Goal: Task Accomplishment & Management: Manage account settings

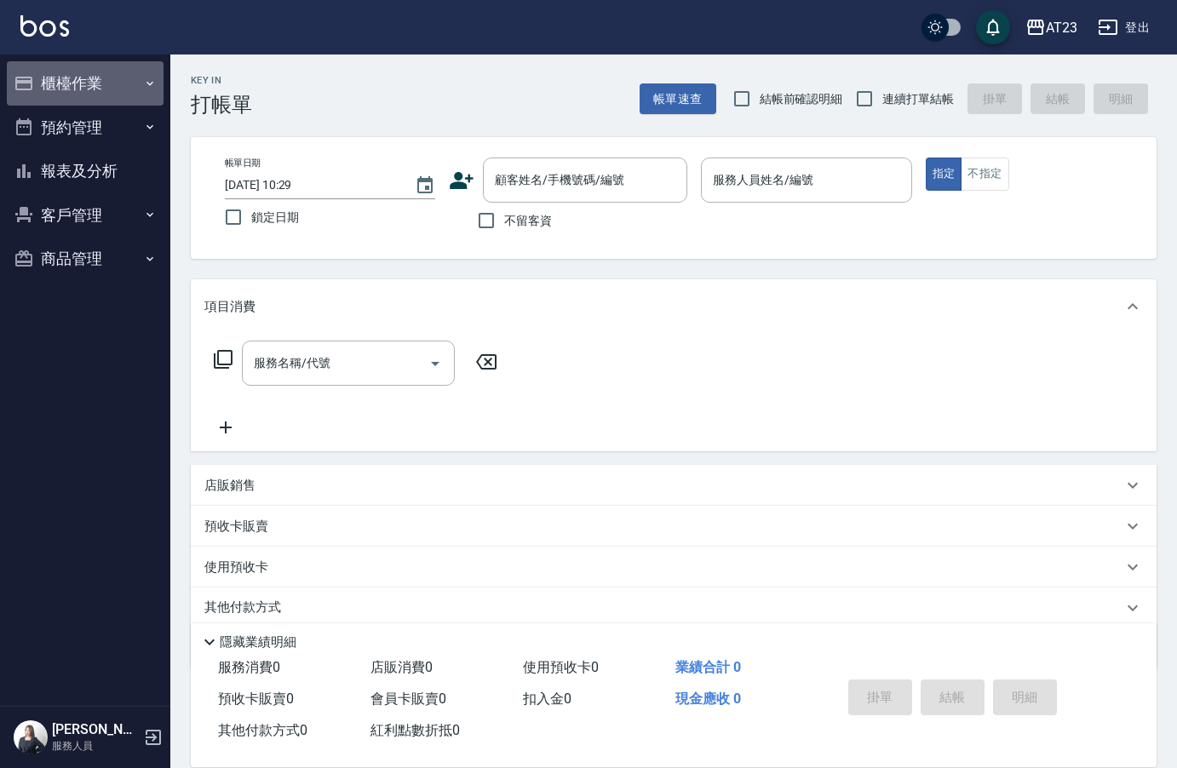
click at [86, 71] on button "櫃檯作業" at bounding box center [85, 83] width 157 height 44
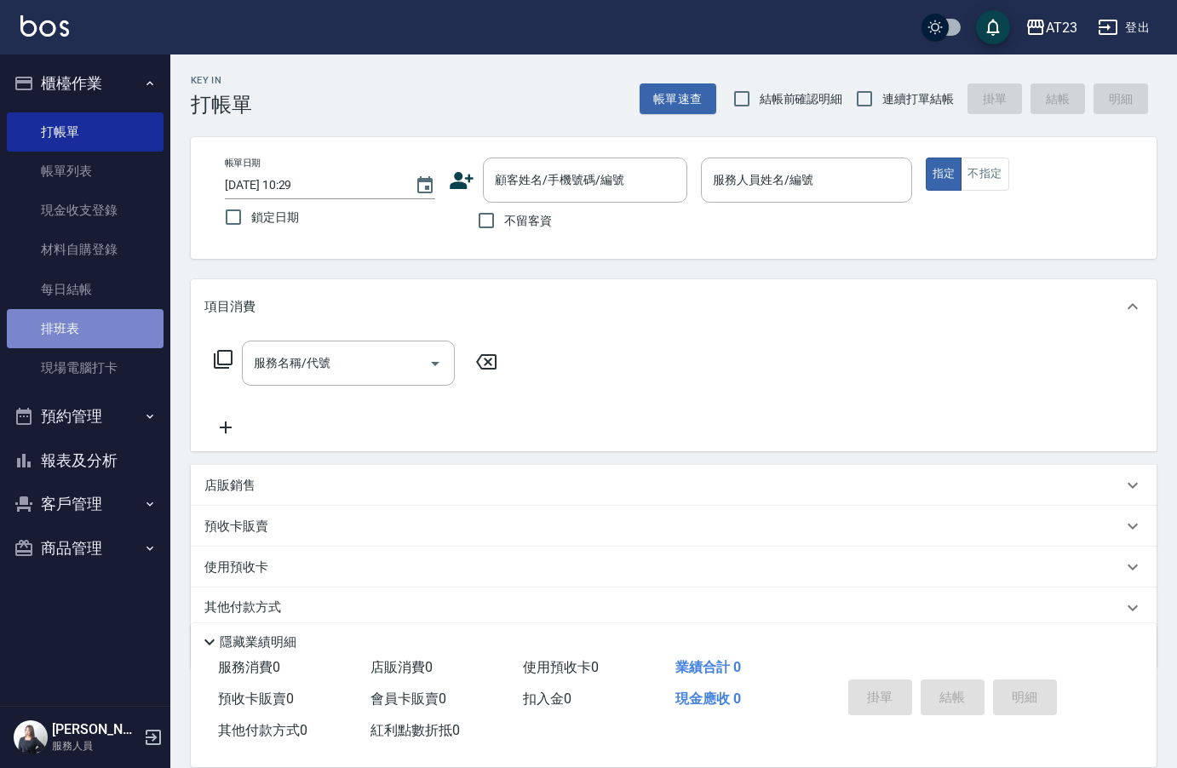
click at [77, 323] on link "排班表" at bounding box center [85, 328] width 157 height 39
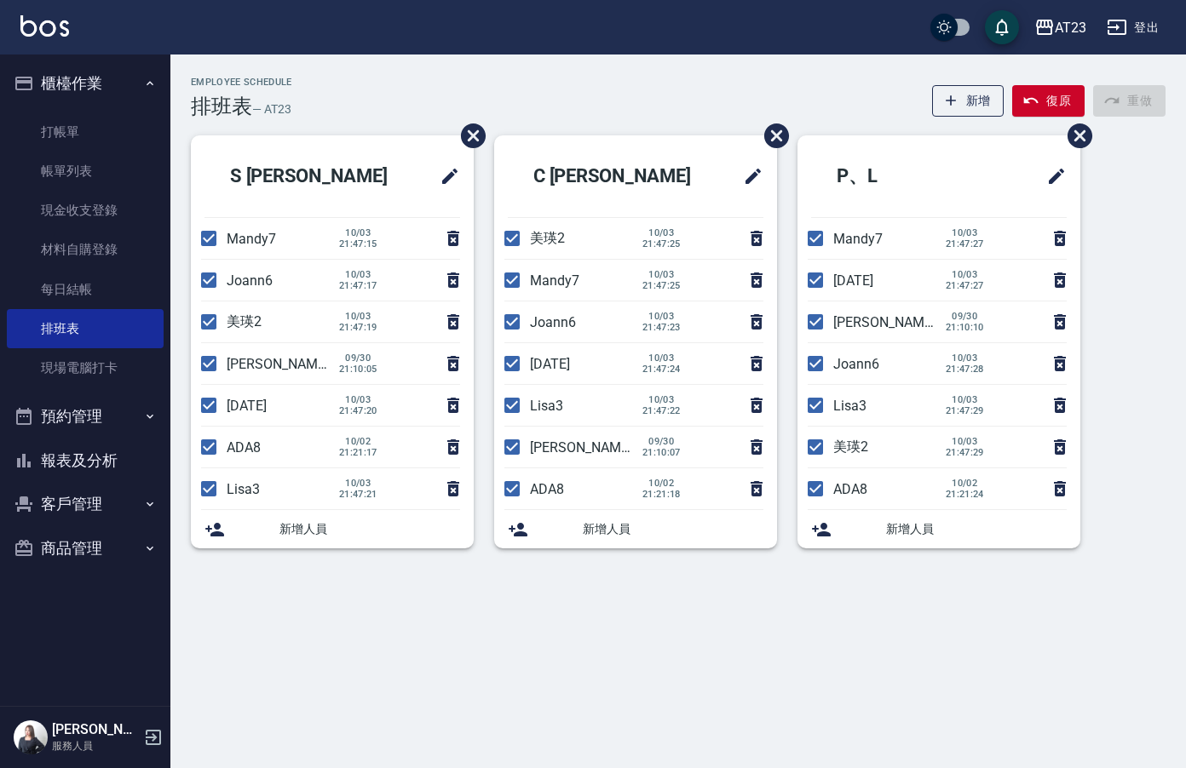
click at [528, 250] on input "checkbox" at bounding box center [512, 239] width 36 height 36
checkbox input "false"
click at [510, 285] on li "Mandy7 [DATE] 21:47:25" at bounding box center [635, 280] width 283 height 41
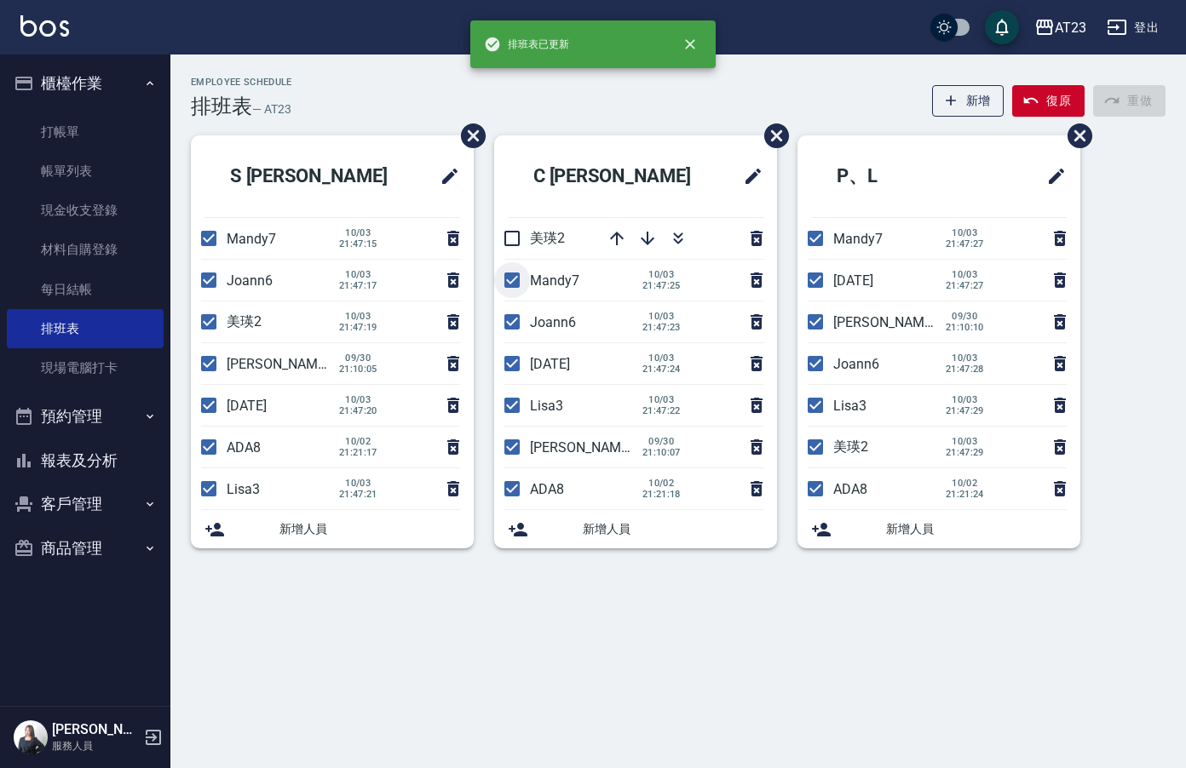
click at [506, 285] on input "checkbox" at bounding box center [512, 280] width 36 height 36
checkbox input "false"
click at [515, 369] on input "checkbox" at bounding box center [512, 364] width 36 height 36
checkbox input "false"
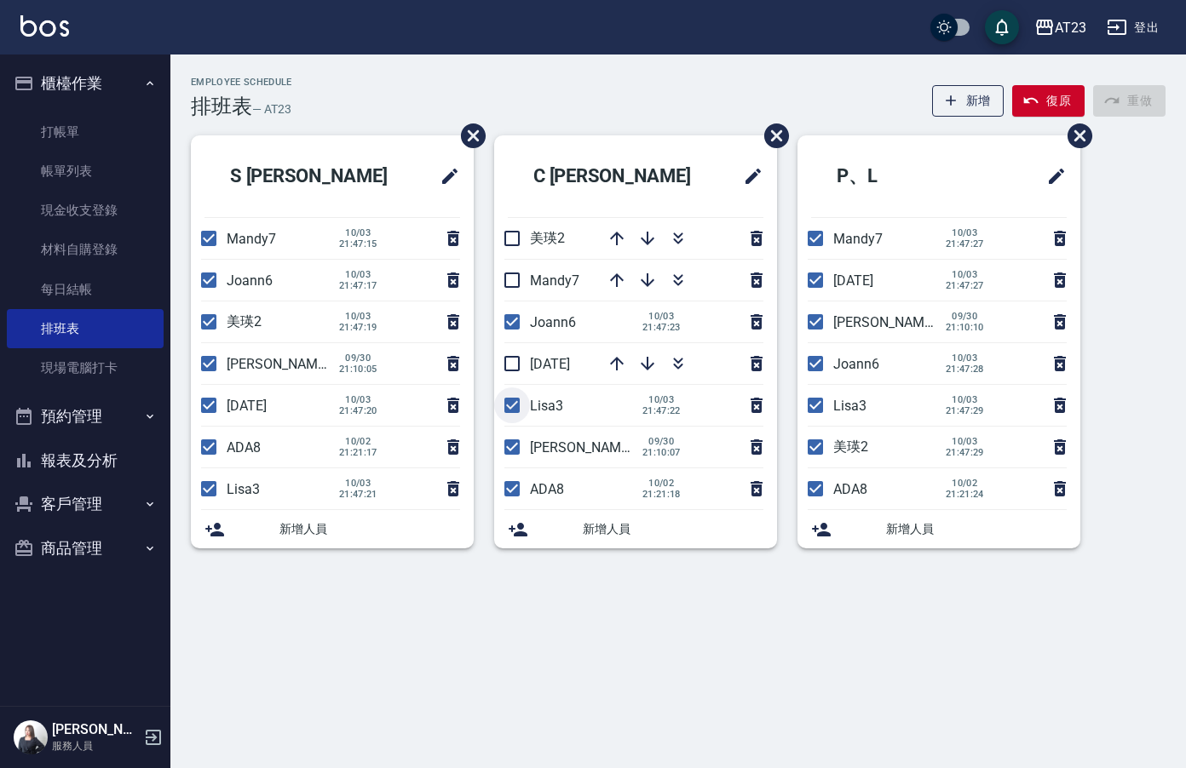
click at [507, 408] on input "checkbox" at bounding box center [512, 406] width 36 height 36
checkbox input "false"
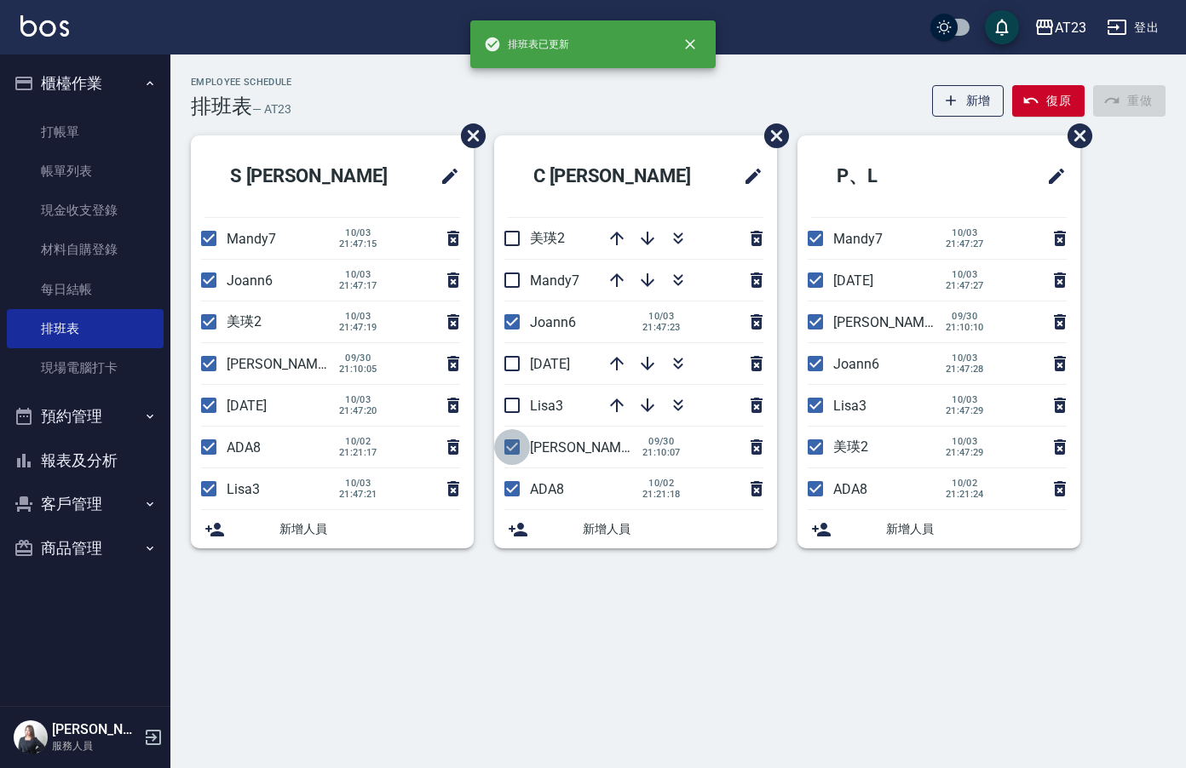
drag, startPoint x: 508, startPoint y: 448, endPoint x: 515, endPoint y: 487, distance: 39.9
click at [508, 451] on input "checkbox" at bounding box center [512, 447] width 36 height 36
checkbox input "false"
click at [516, 492] on input "checkbox" at bounding box center [512, 489] width 36 height 36
checkbox input "false"
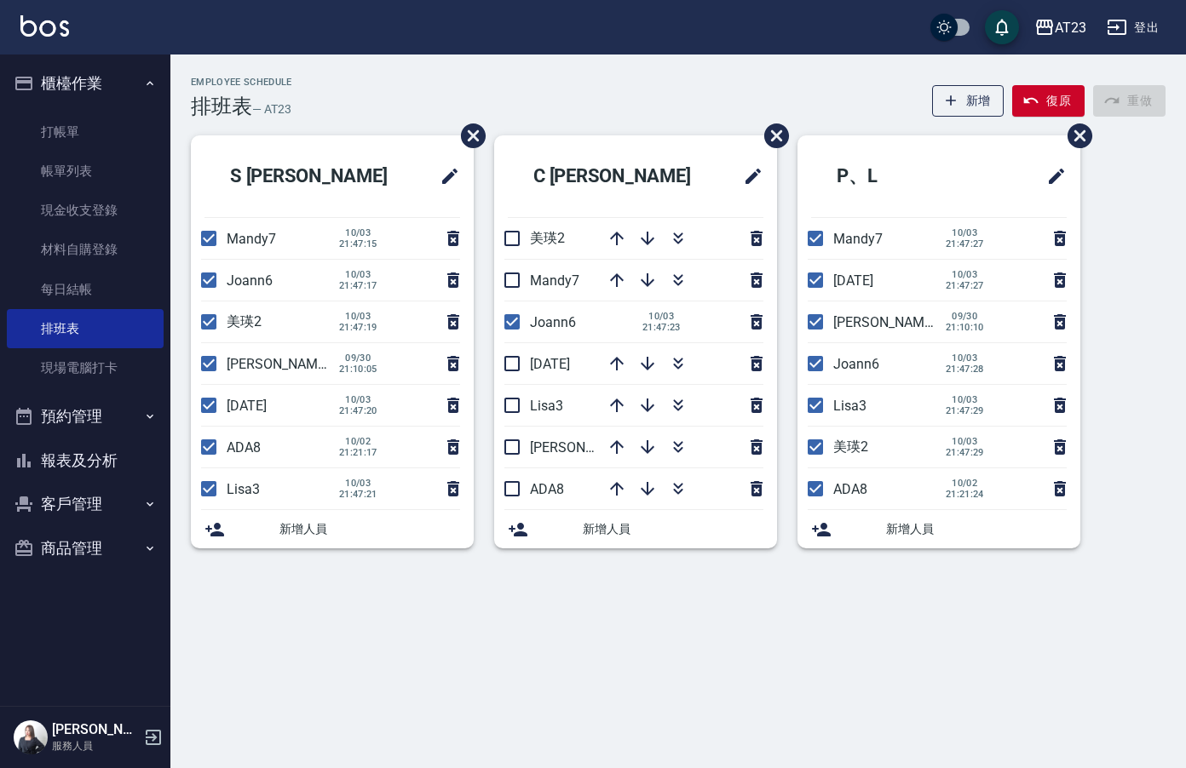
click at [216, 241] on input "checkbox" at bounding box center [209, 239] width 36 height 36
checkbox input "false"
click at [210, 328] on input "checkbox" at bounding box center [209, 322] width 36 height 36
checkbox input "false"
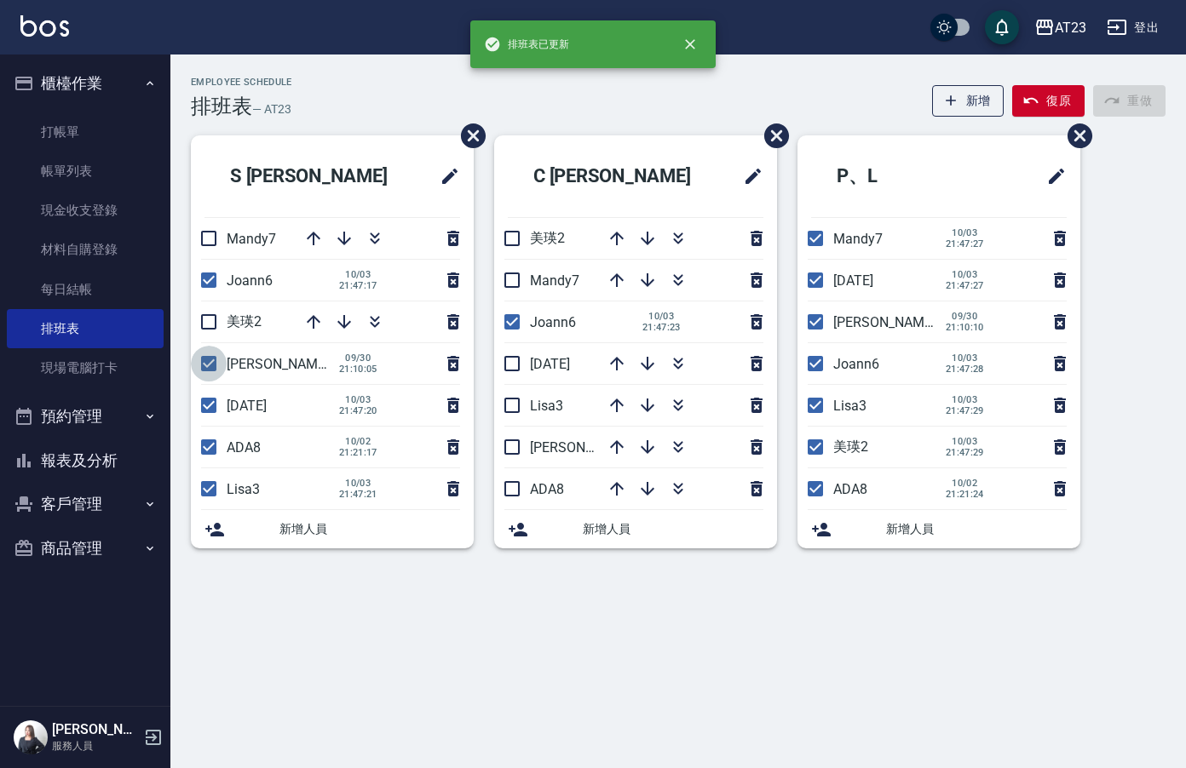
click at [201, 366] on input "checkbox" at bounding box center [209, 364] width 36 height 36
checkbox input "false"
click at [212, 400] on input "checkbox" at bounding box center [209, 406] width 36 height 36
checkbox input "false"
drag, startPoint x: 207, startPoint y: 457, endPoint x: 209, endPoint y: 490, distance: 32.4
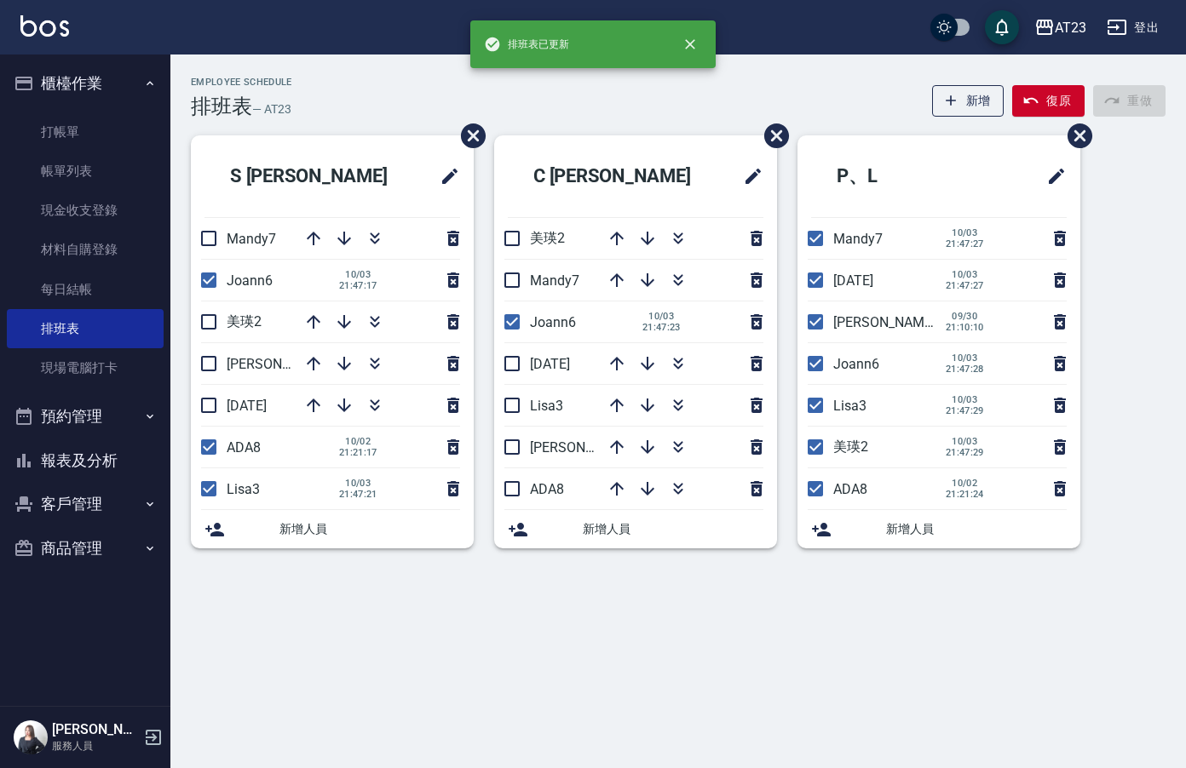
click at [207, 460] on input "checkbox" at bounding box center [209, 447] width 36 height 36
checkbox input "false"
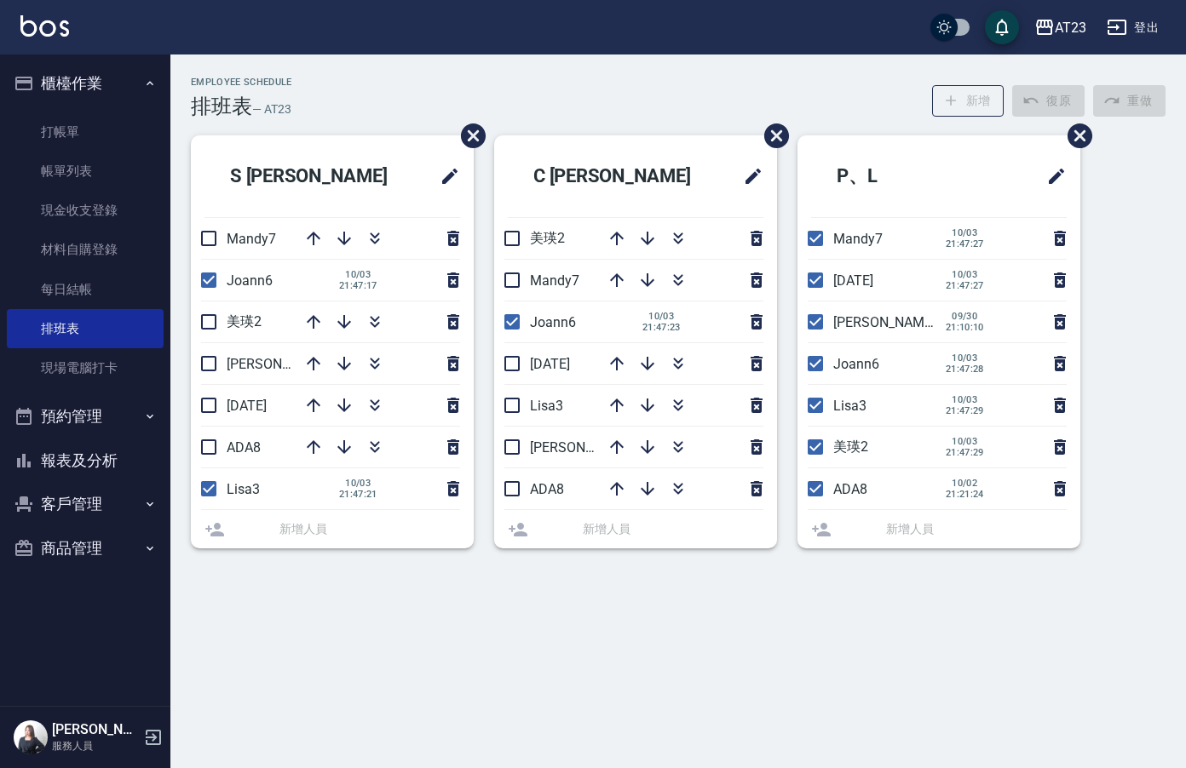
click at [209, 492] on input "checkbox" at bounding box center [209, 489] width 36 height 36
checkbox input "false"
click at [674, 282] on icon "button" at bounding box center [678, 280] width 20 height 20
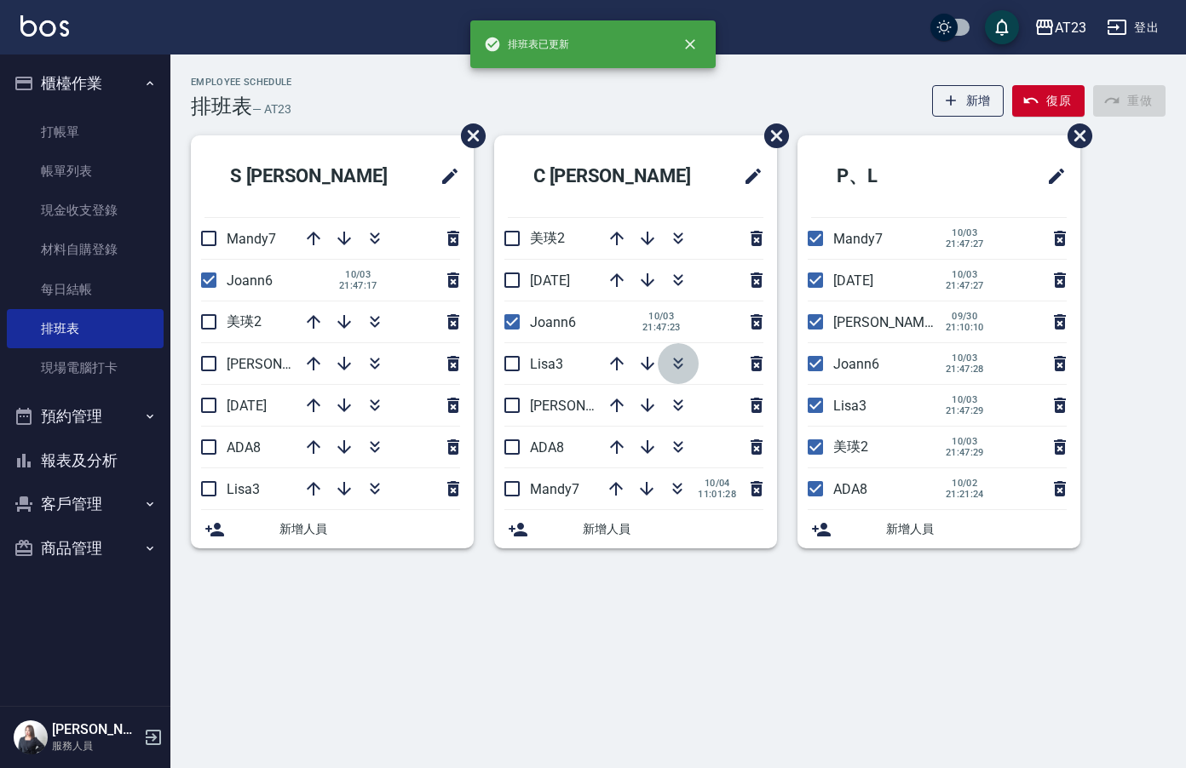
click at [673, 373] on icon "button" at bounding box center [678, 364] width 20 height 20
click at [817, 240] on input "checkbox" at bounding box center [815, 239] width 36 height 36
checkbox input "false"
click at [817, 287] on input "checkbox" at bounding box center [815, 280] width 36 height 36
checkbox input "false"
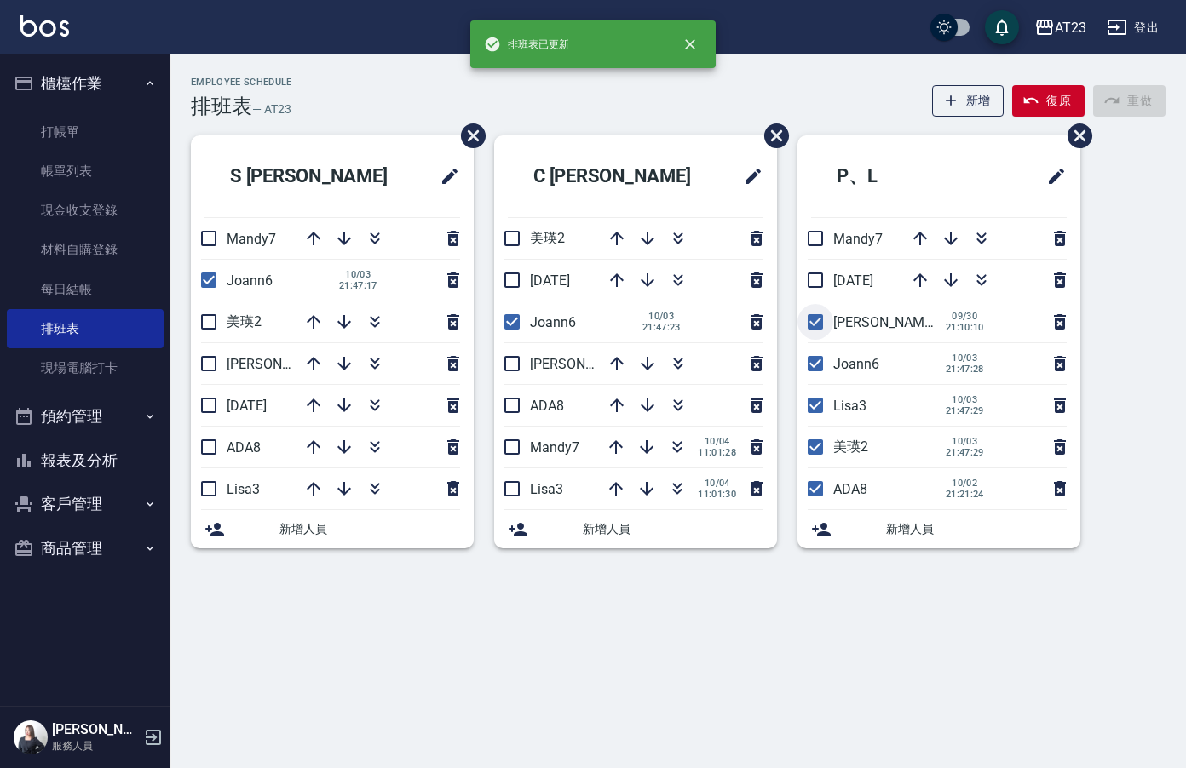
click at [815, 325] on input "checkbox" at bounding box center [815, 322] width 36 height 36
checkbox input "false"
click at [815, 401] on input "checkbox" at bounding box center [815, 406] width 36 height 36
checkbox input "false"
drag, startPoint x: 820, startPoint y: 447, endPoint x: 819, endPoint y: 470, distance: 23.0
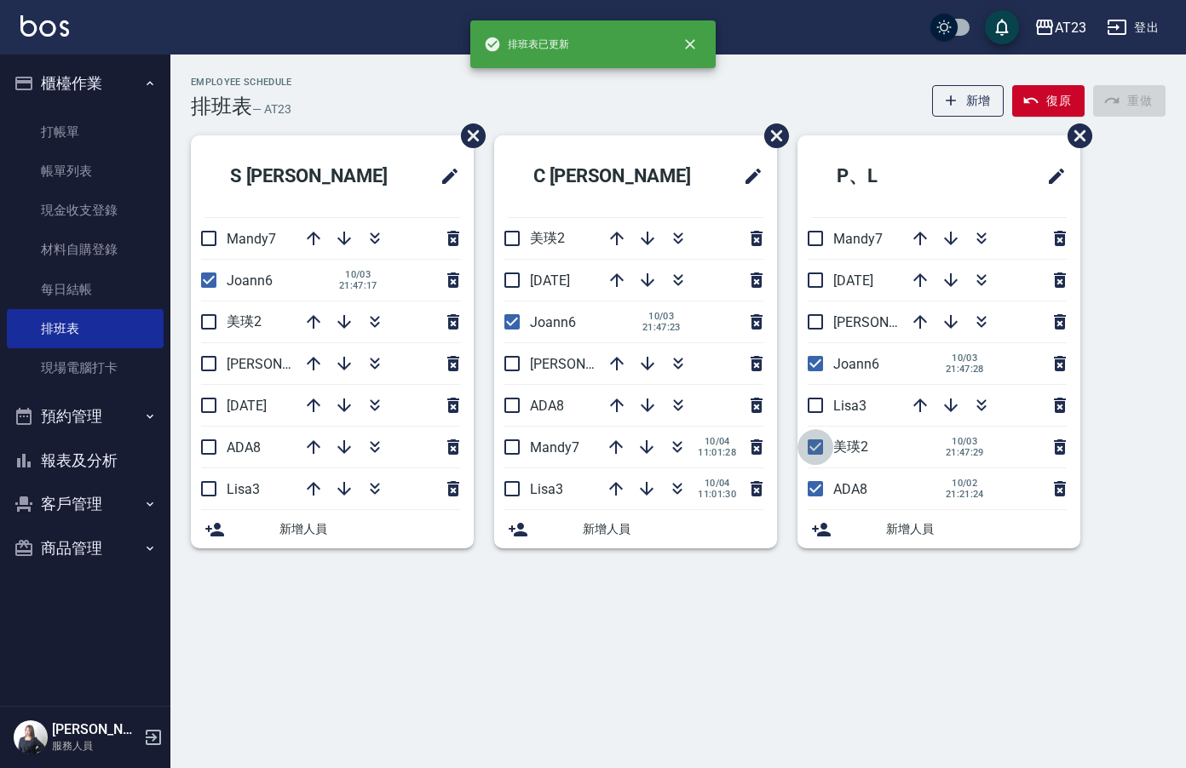
click at [820, 448] on input "checkbox" at bounding box center [815, 447] width 36 height 36
checkbox input "false"
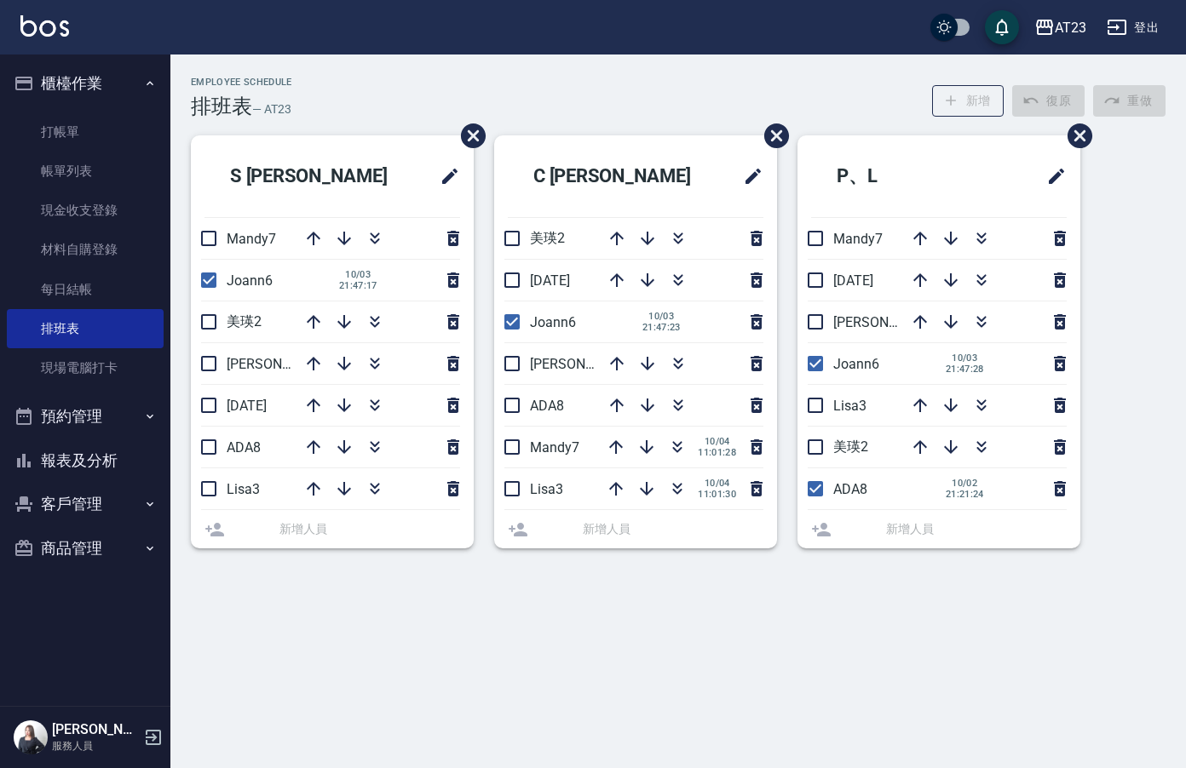
click at [819, 491] on input "checkbox" at bounding box center [815, 489] width 36 height 36
checkbox input "false"
click at [1030, 129] on div "Employee Schedule 排班表 — AT23 新增 復原 重做 S [PERSON_NAME]Mandy7 Joann6 [DATE] 21:47…" at bounding box center [677, 323] width 1015 height 492
click at [679, 447] on icon "button" at bounding box center [677, 447] width 20 height 20
click at [699, 43] on div "AT23 登出" at bounding box center [593, 27] width 1186 height 55
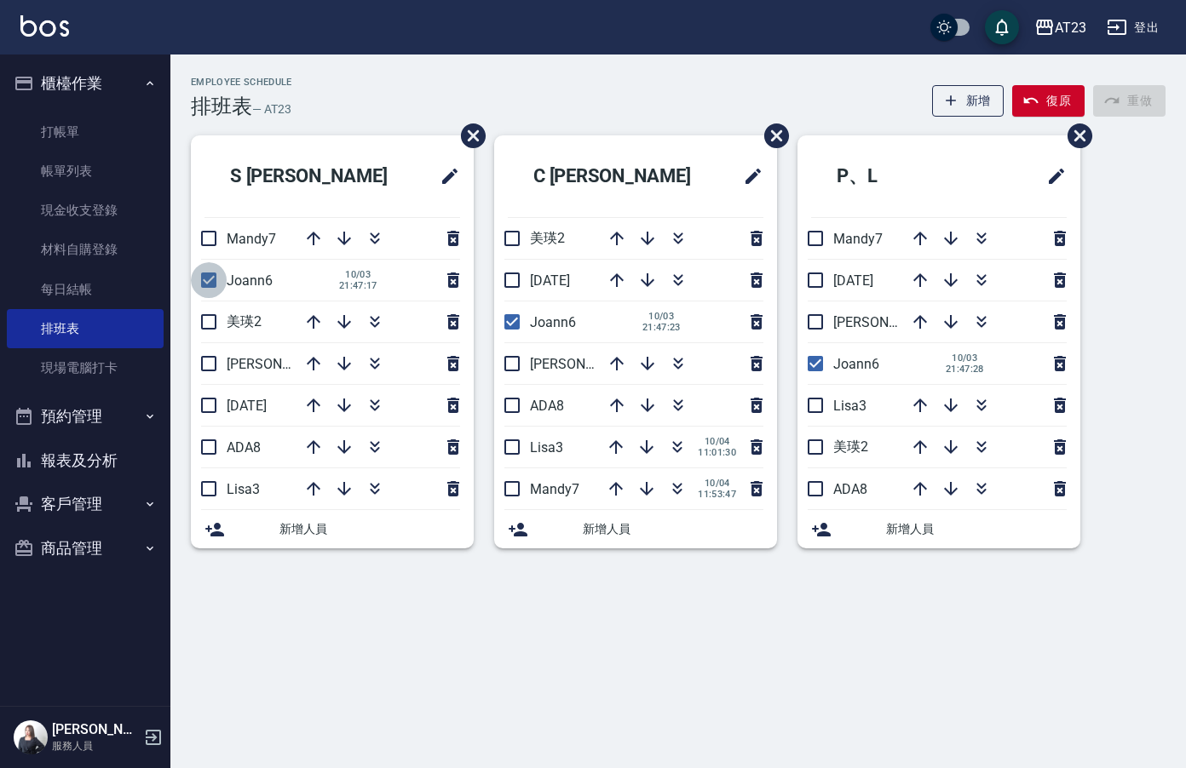
click at [198, 278] on input "checkbox" at bounding box center [209, 280] width 36 height 36
checkbox input "false"
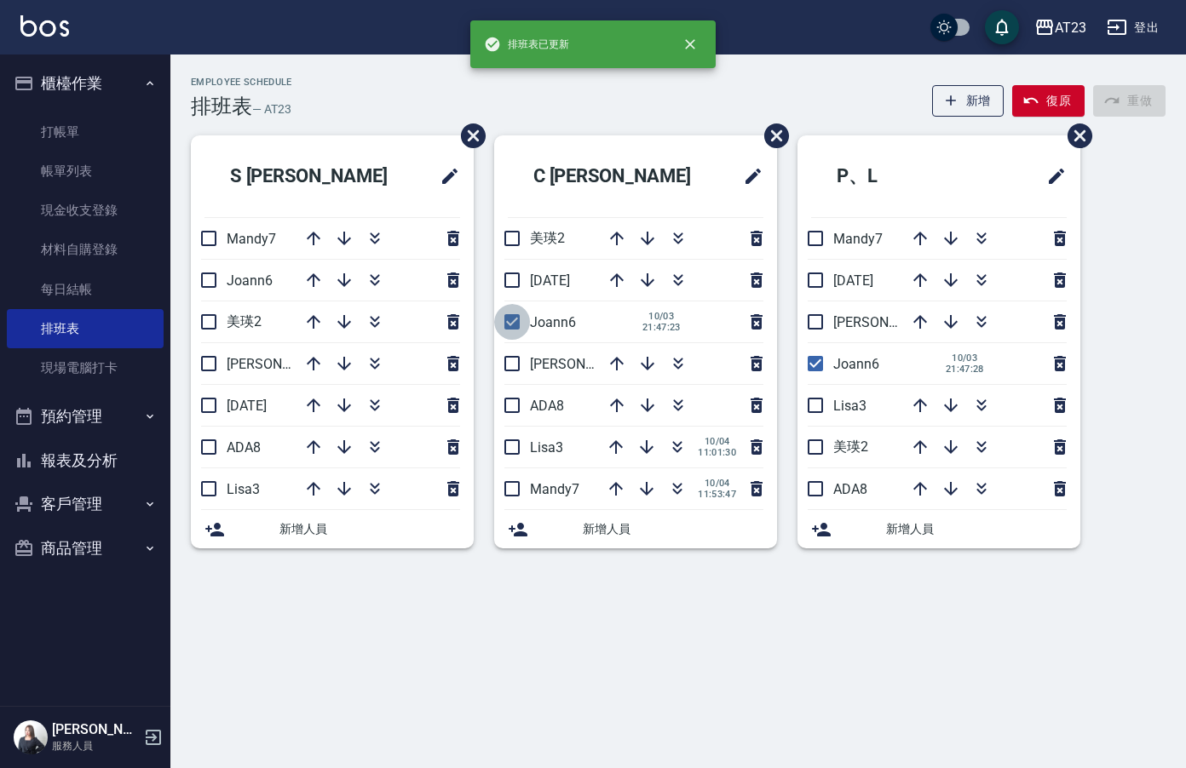
click at [506, 319] on input "checkbox" at bounding box center [512, 322] width 36 height 36
checkbox input "false"
click at [820, 368] on input "checkbox" at bounding box center [815, 364] width 36 height 36
checkbox input "false"
